Goal: Find specific page/section: Find specific page/section

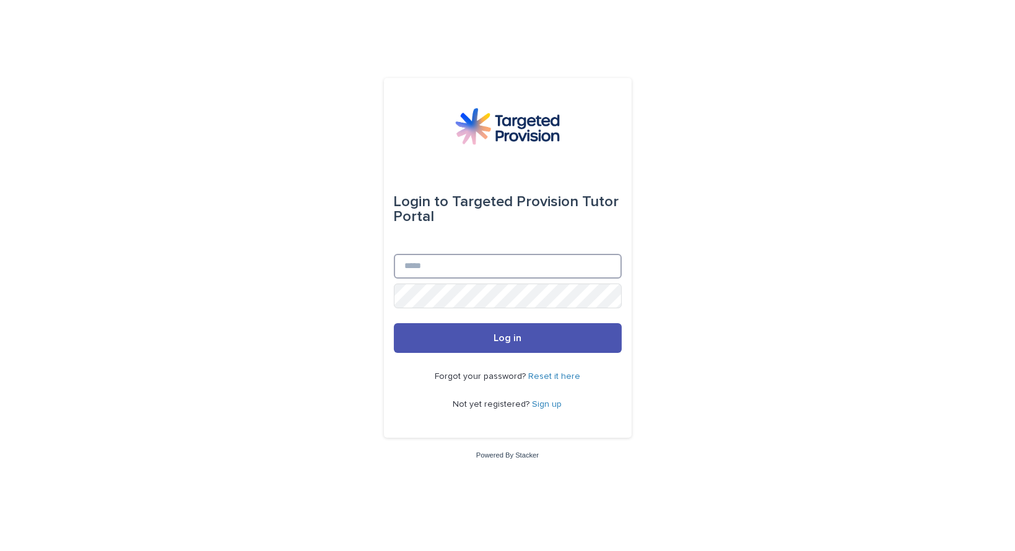
click at [425, 264] on input "Email" at bounding box center [508, 266] width 228 height 25
click at [430, 271] on input "Email" at bounding box center [508, 266] width 228 height 25
type input "**********"
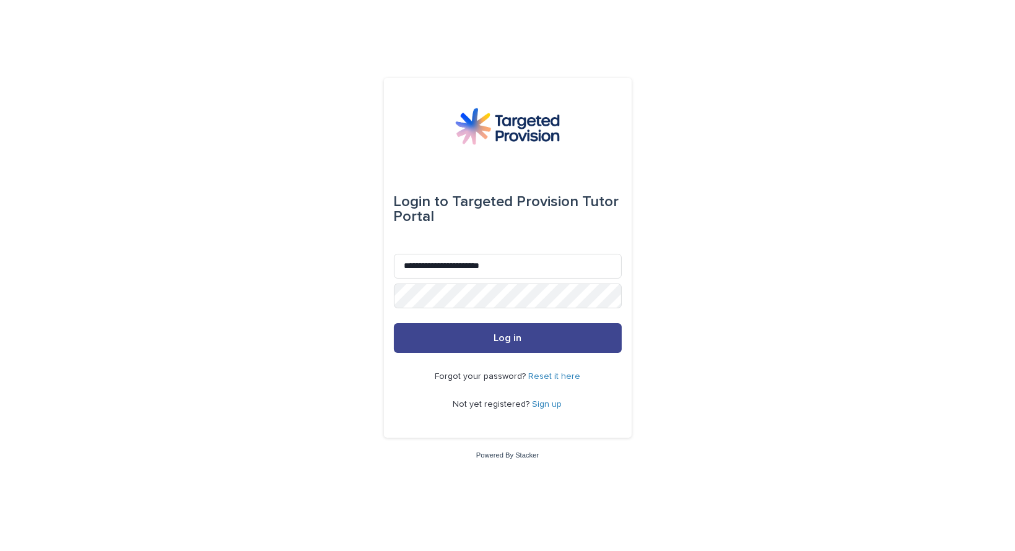
click at [522, 338] on button "Log in" at bounding box center [508, 338] width 228 height 30
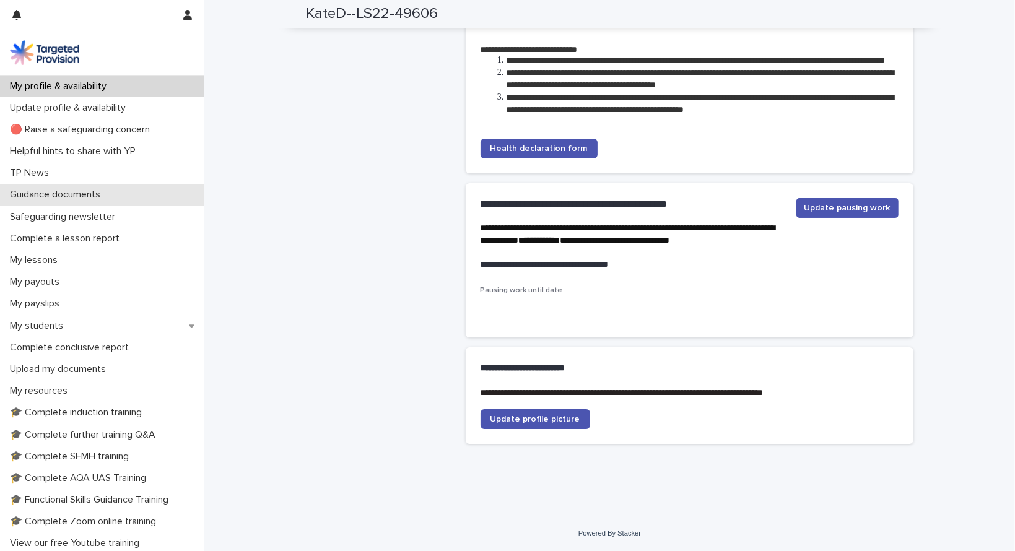
click at [75, 191] on p "Guidance documents" at bounding box center [57, 195] width 105 height 12
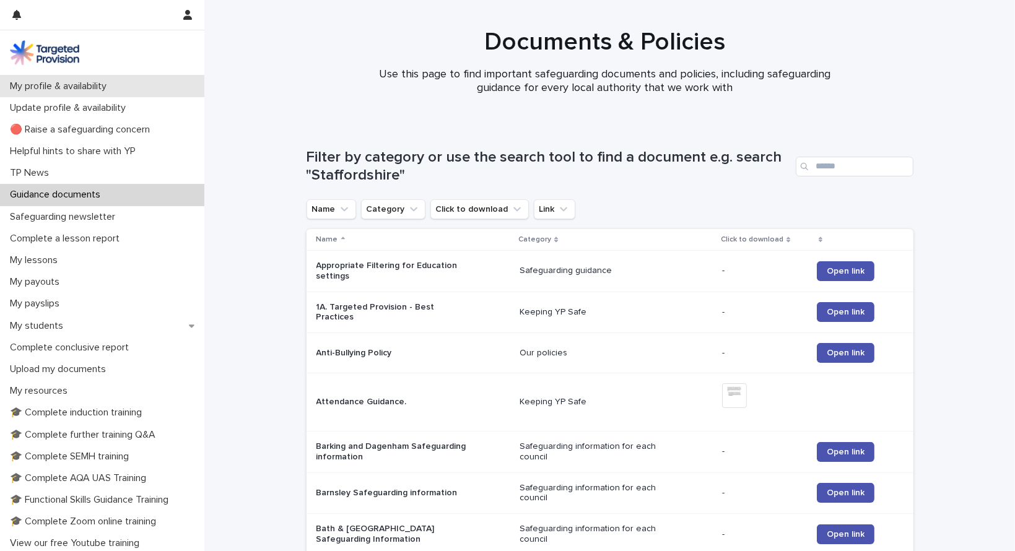
click at [87, 85] on p "My profile & availability" at bounding box center [60, 87] width 111 height 12
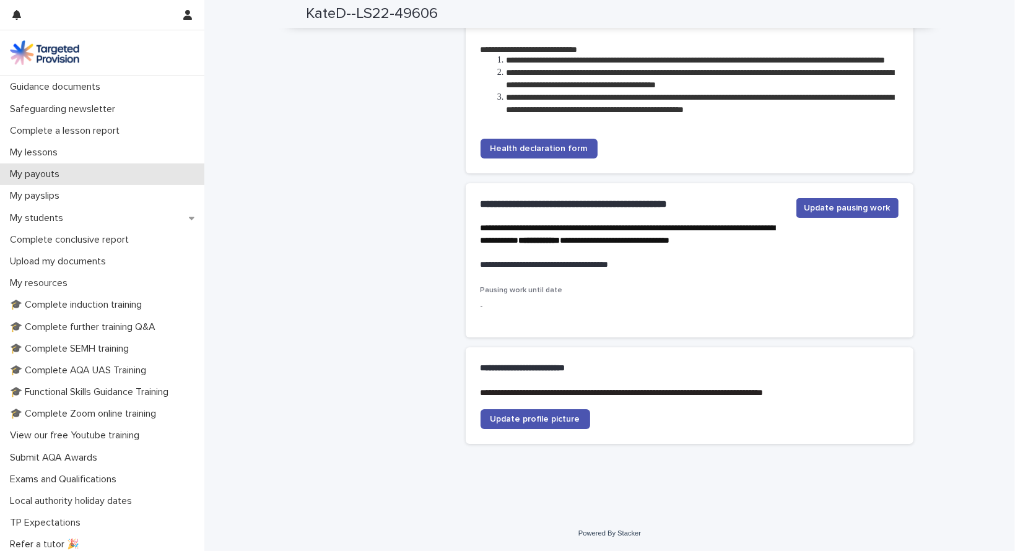
scroll to position [156, 0]
